Goal: Transaction & Acquisition: Book appointment/travel/reservation

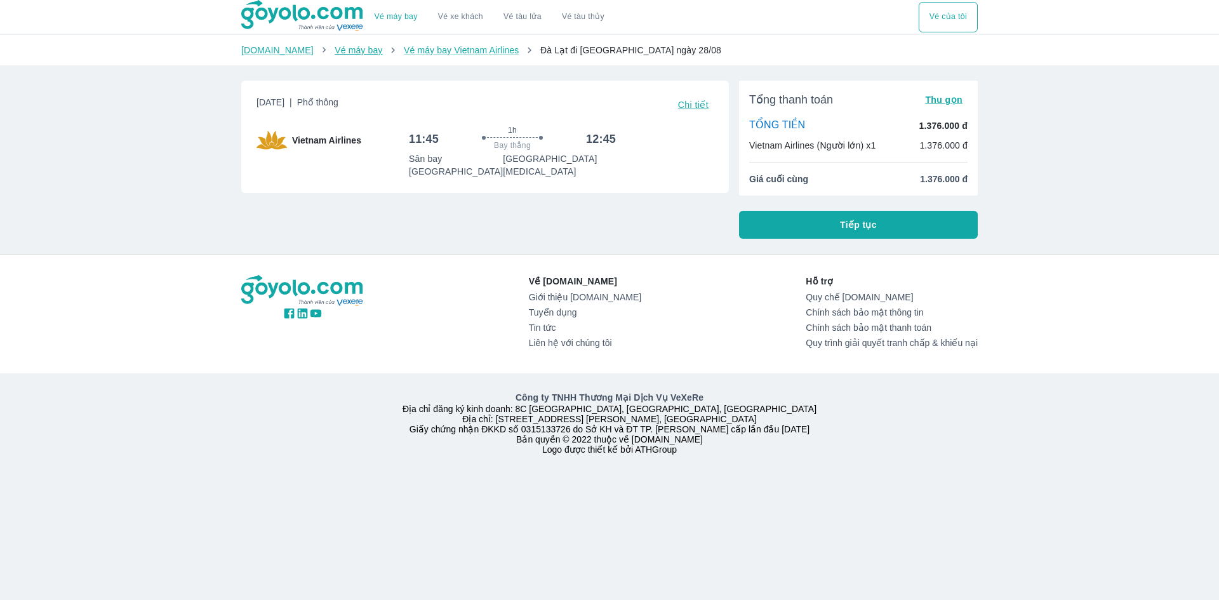
click at [335, 52] on link "Vé máy bay" at bounding box center [359, 50] width 48 height 10
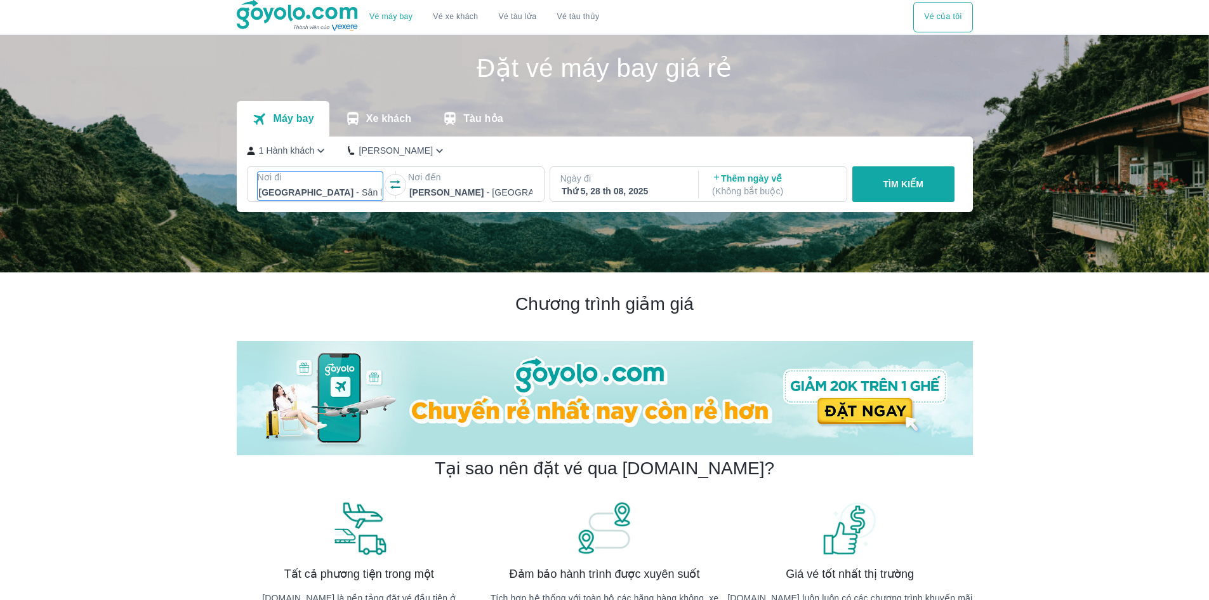
click at [312, 185] on div "[GEOGRAPHIC_DATA] - [GEOGRAPHIC_DATA]" at bounding box center [321, 192] width 126 height 18
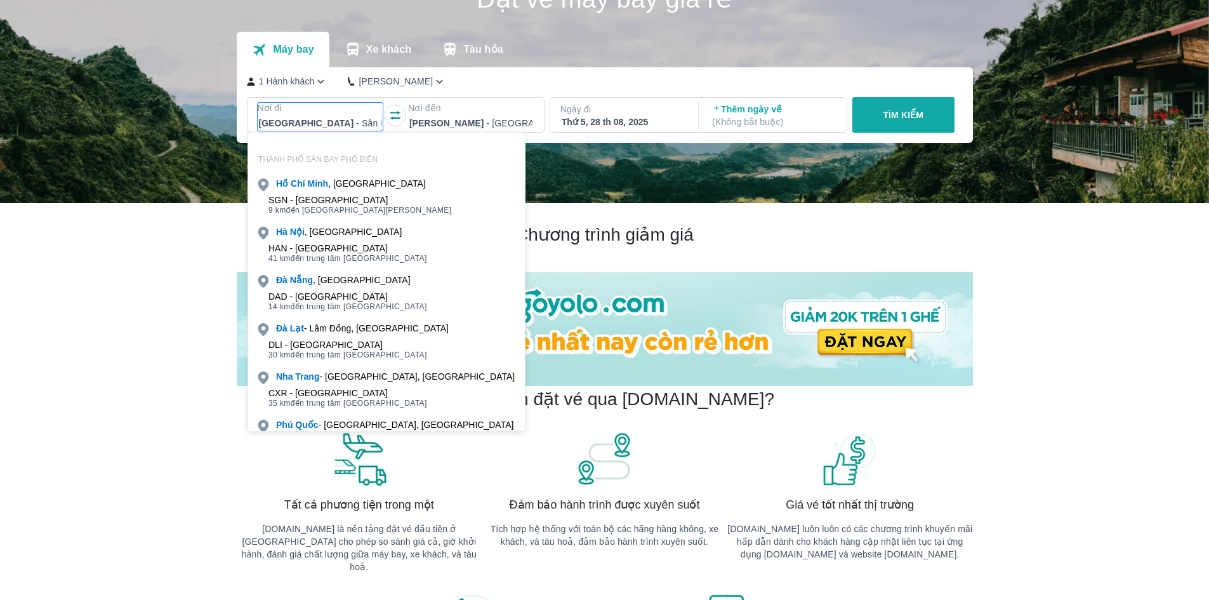
scroll to position [73, 0]
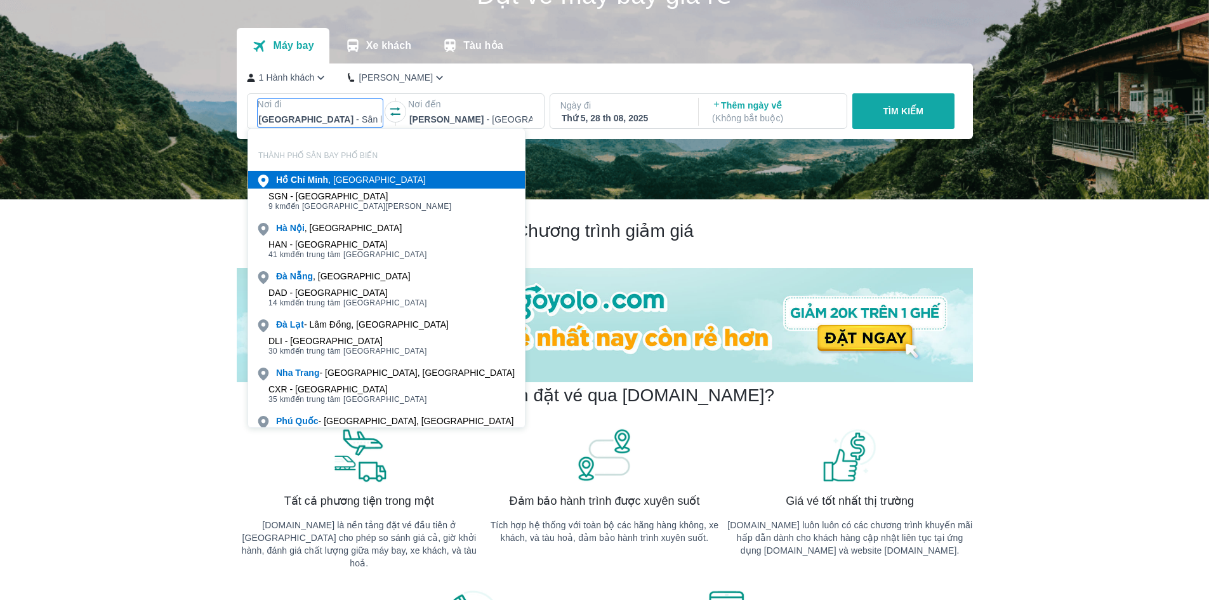
click at [312, 182] on b "Minh" at bounding box center [317, 180] width 21 height 10
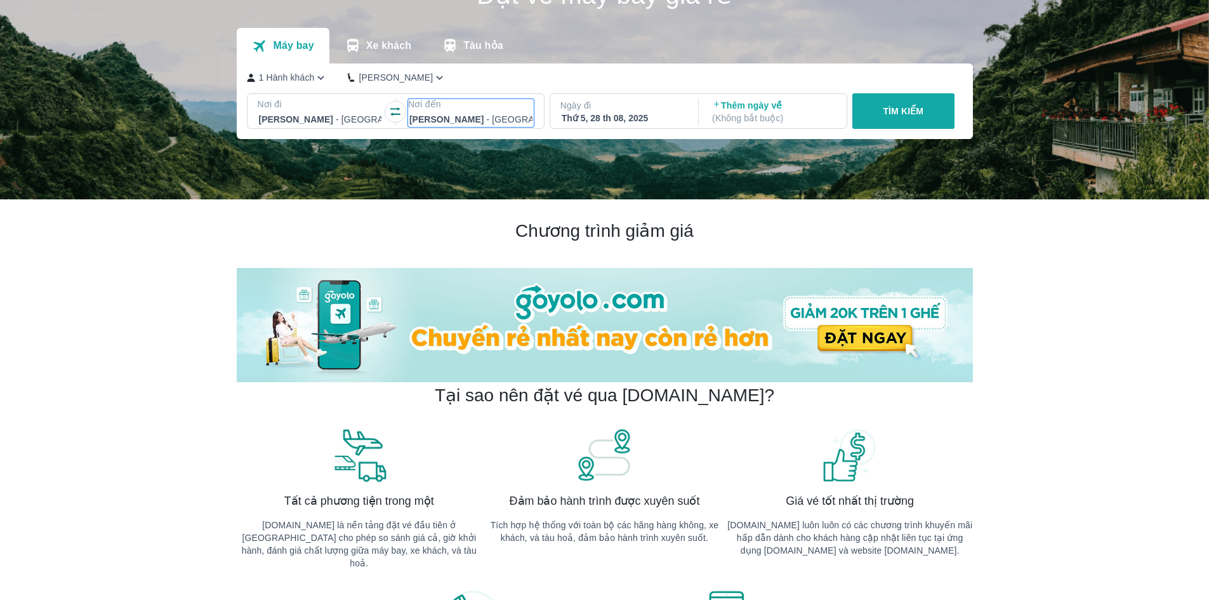
click at [451, 110] on p "Nơi đến" at bounding box center [471, 104] width 126 height 13
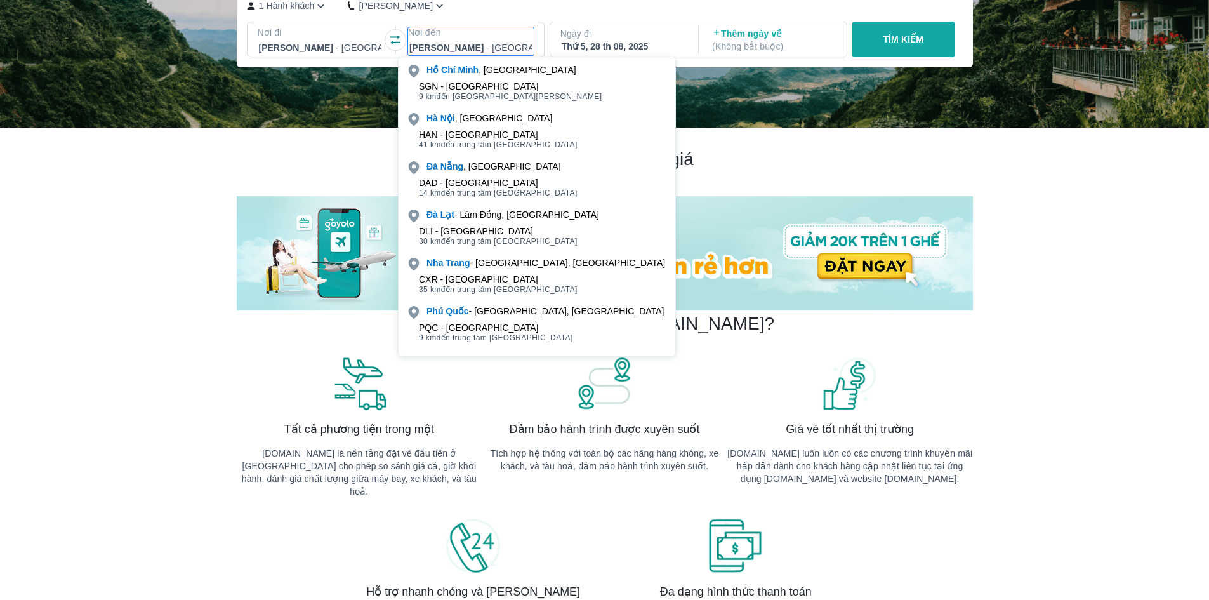
scroll to position [200, 0]
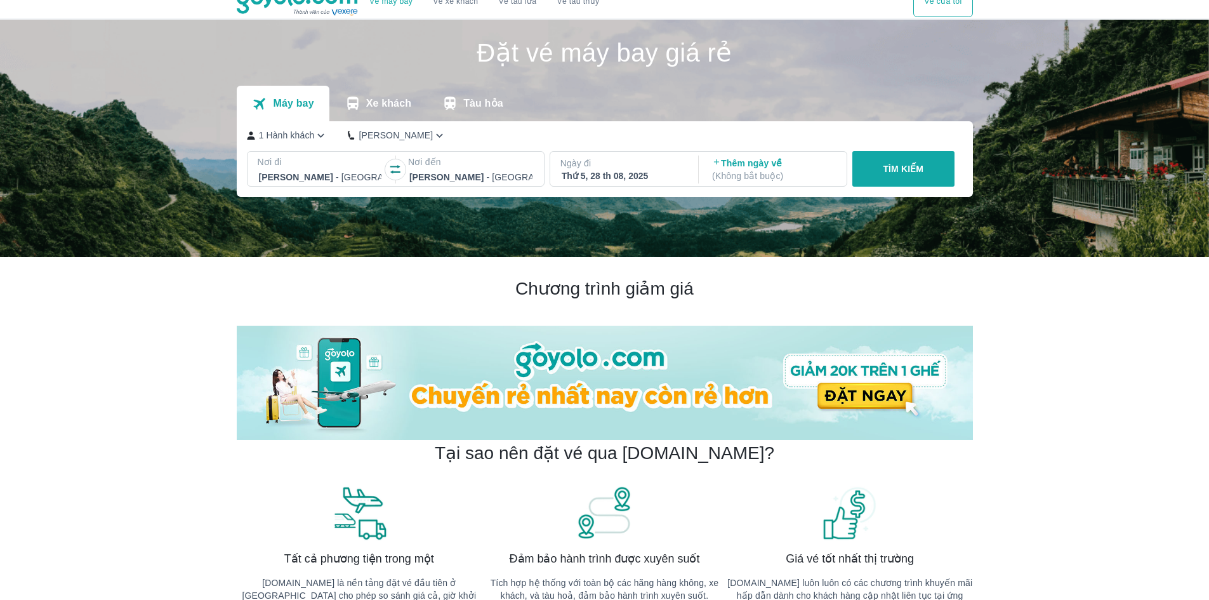
scroll to position [0, 0]
